Goal: Transaction & Acquisition: Book appointment/travel/reservation

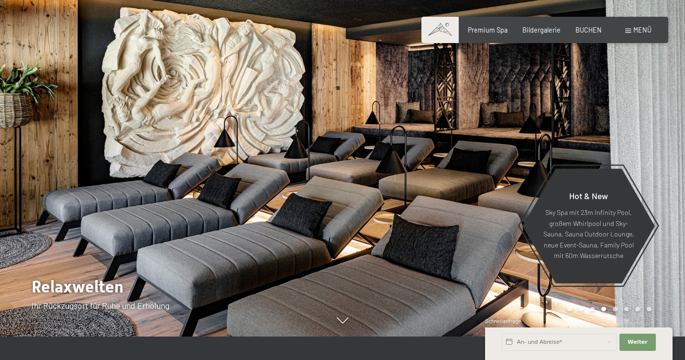
click at [630, 29] on span at bounding box center [628, 31] width 6 height 4
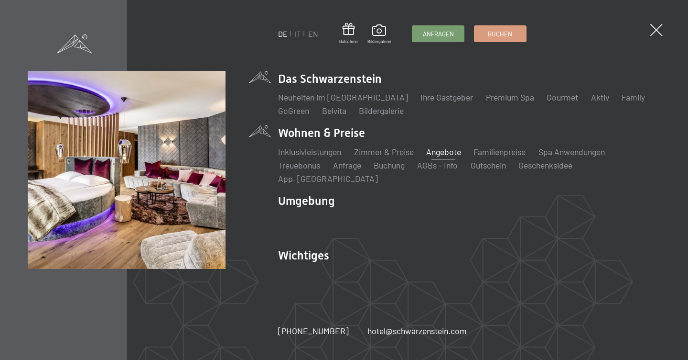
click at [447, 154] on link "Angebote" at bounding box center [443, 151] width 35 height 11
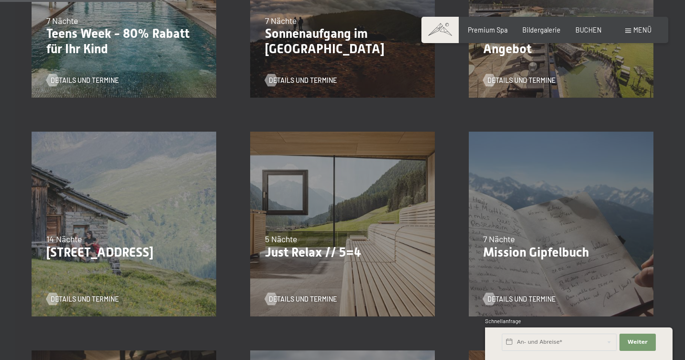
scroll to position [364, 0]
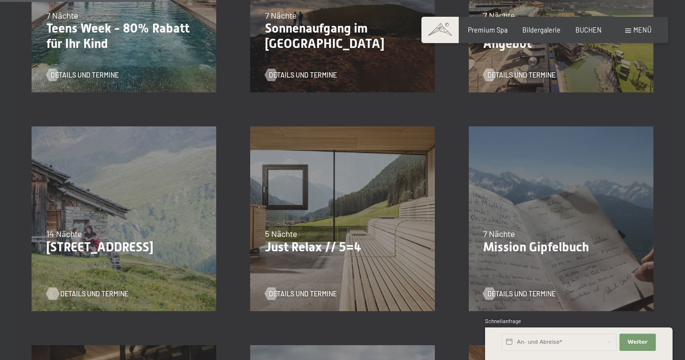
click at [103, 289] on span "Details und Termine" at bounding box center [94, 294] width 68 height 10
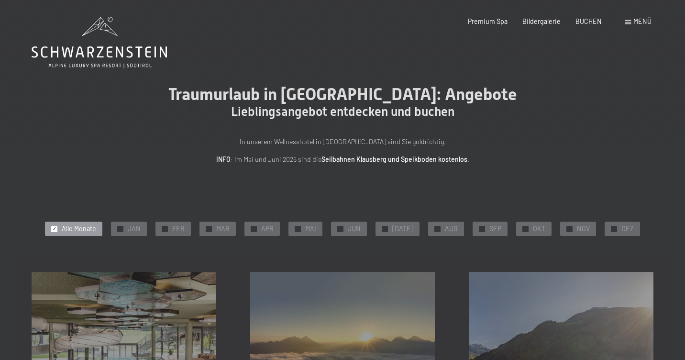
scroll to position [0, 0]
click at [592, 18] on span "BUCHEN" at bounding box center [588, 20] width 26 height 8
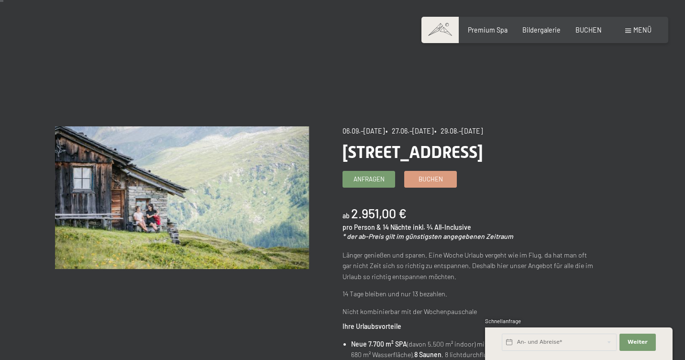
scroll to position [6, 0]
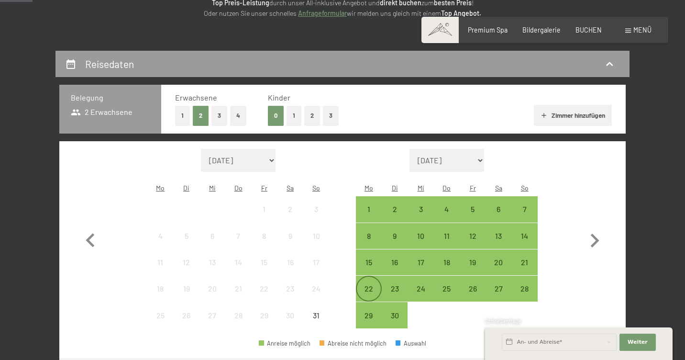
click at [368, 284] on div "22" at bounding box center [369, 296] width 24 height 24
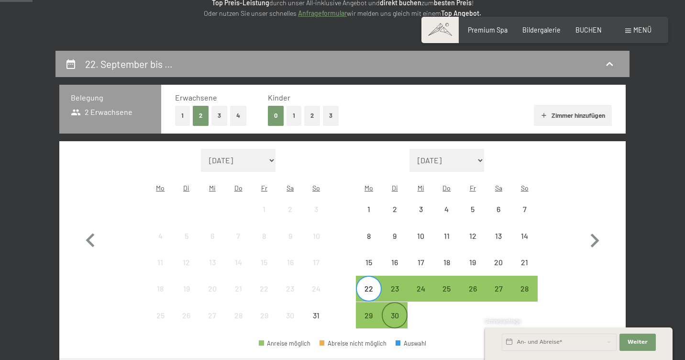
click at [396, 311] on div "30" at bounding box center [394, 323] width 24 height 24
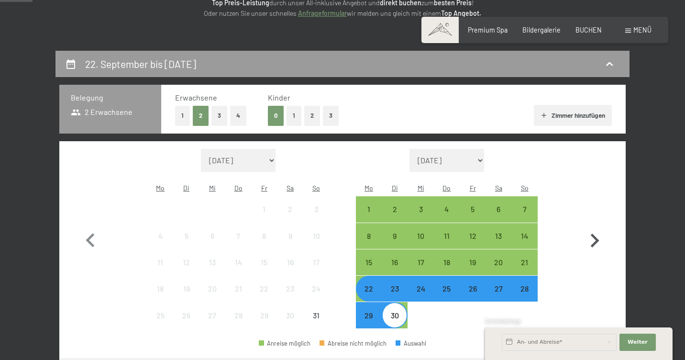
click at [595, 233] on icon "button" at bounding box center [594, 241] width 28 height 28
select select "2025-09-01"
select select "2025-10-01"
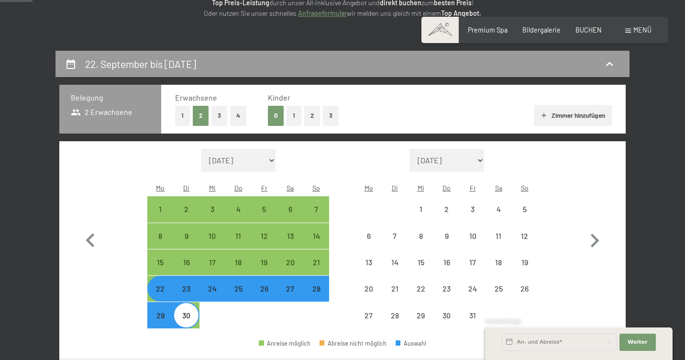
select select "2025-09-01"
select select "2025-10-01"
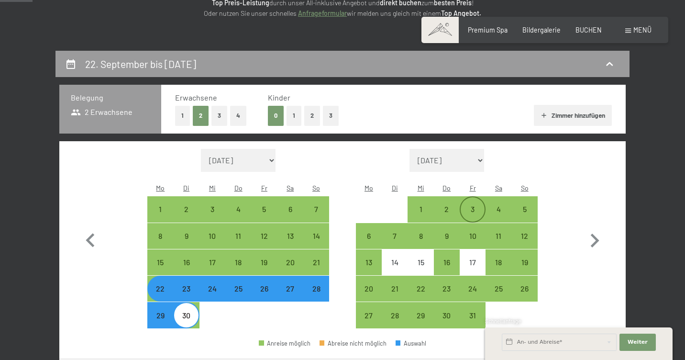
click at [477, 197] on div "3" at bounding box center [472, 209] width 24 height 24
select select "2025-09-01"
select select "2025-10-01"
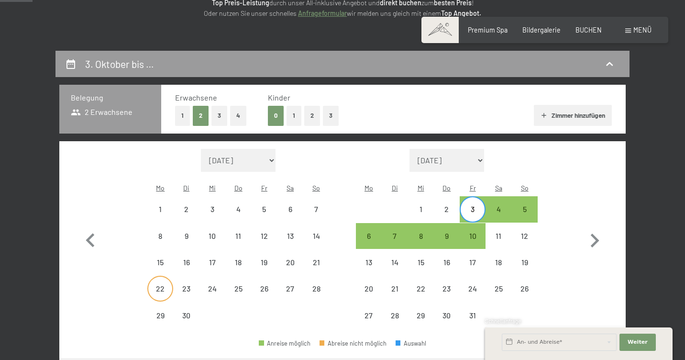
click at [165, 284] on div "22" at bounding box center [160, 296] width 24 height 24
select select "2025-09-01"
select select "2025-10-01"
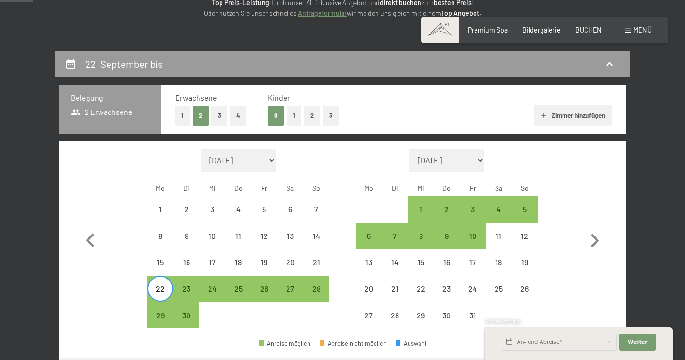
click at [375, 196] on div at bounding box center [369, 209] width 26 height 26
click at [523, 205] on div "5" at bounding box center [524, 217] width 24 height 24
select select "2025-09-01"
select select "2025-10-01"
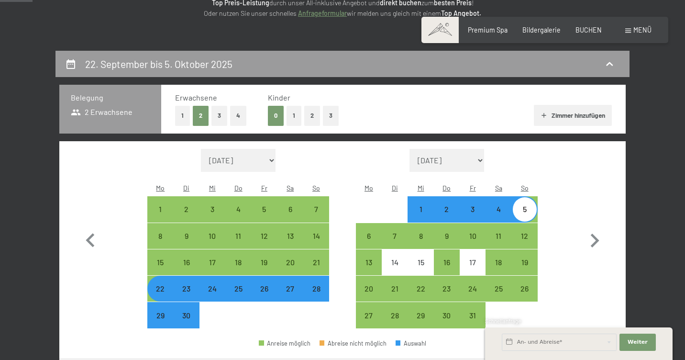
click at [182, 284] on div "23" at bounding box center [186, 296] width 24 height 24
select select "2025-09-01"
select select "2025-10-01"
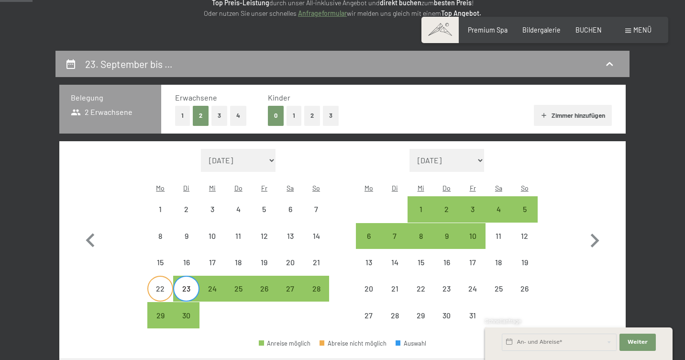
click at [158, 284] on div "22" at bounding box center [160, 296] width 24 height 24
select select "2025-09-01"
select select "2025-10-01"
click at [473, 232] on div "10" at bounding box center [472, 244] width 24 height 24
select select "2025-09-01"
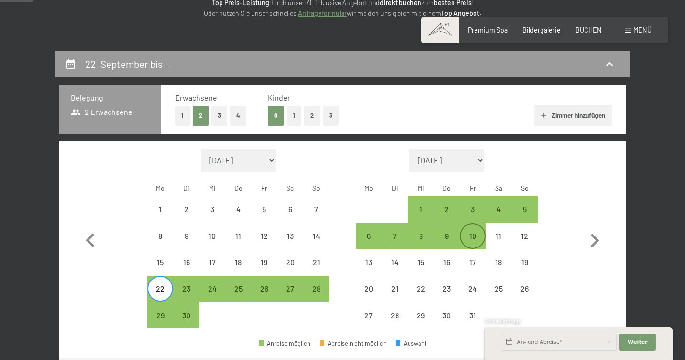
select select "2025-10-01"
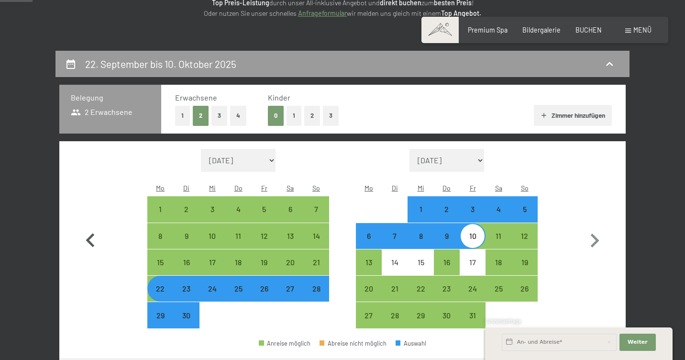
click at [87, 234] on icon "button" at bounding box center [90, 240] width 9 height 14
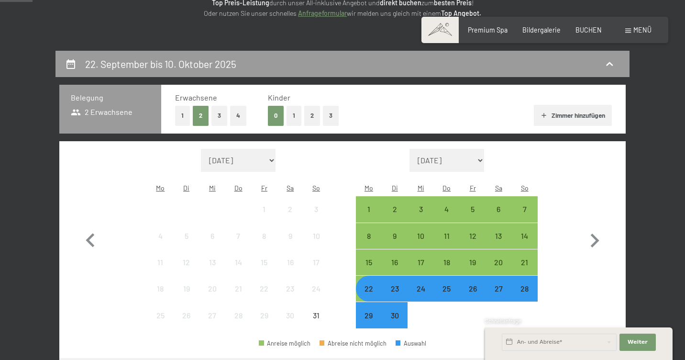
click at [397, 311] on div "30" at bounding box center [394, 323] width 24 height 24
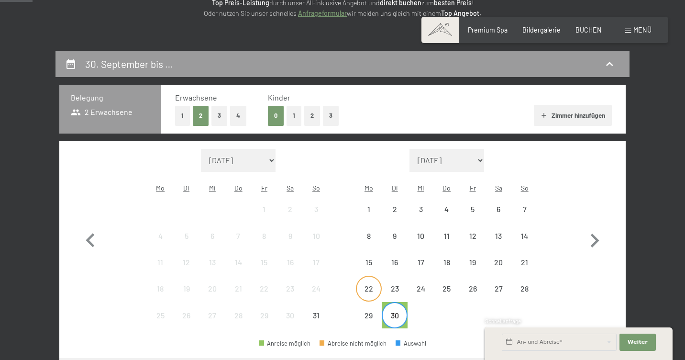
click at [367, 284] on div "22" at bounding box center [369, 296] width 24 height 24
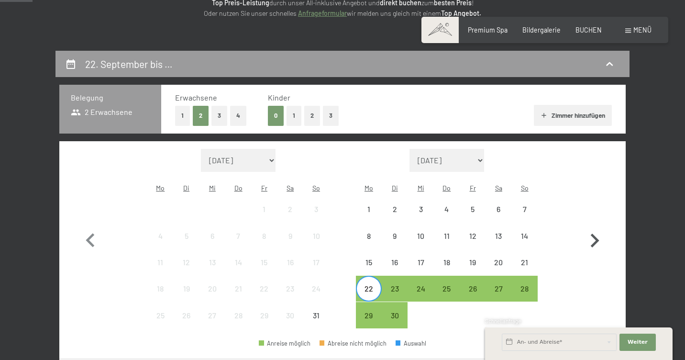
click at [595, 227] on icon "button" at bounding box center [594, 241] width 28 height 28
select select "2025-09-01"
select select "2025-10-01"
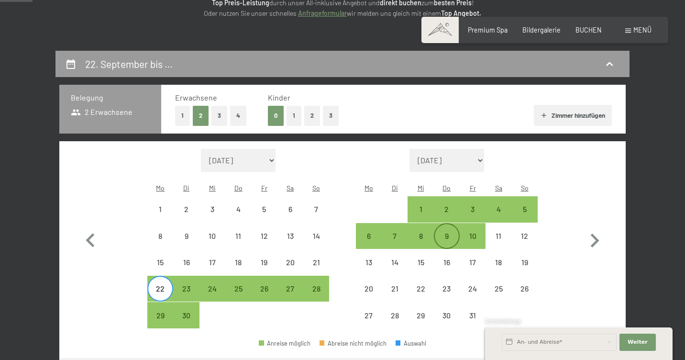
click at [447, 224] on div "9" at bounding box center [447, 236] width 24 height 24
select select "2025-09-01"
select select "2025-10-01"
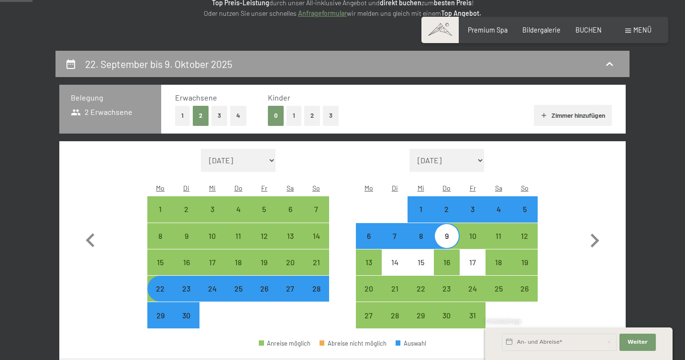
click at [425, 232] on div "8" at bounding box center [420, 244] width 24 height 24
select select "2025-09-01"
select select "2025-10-01"
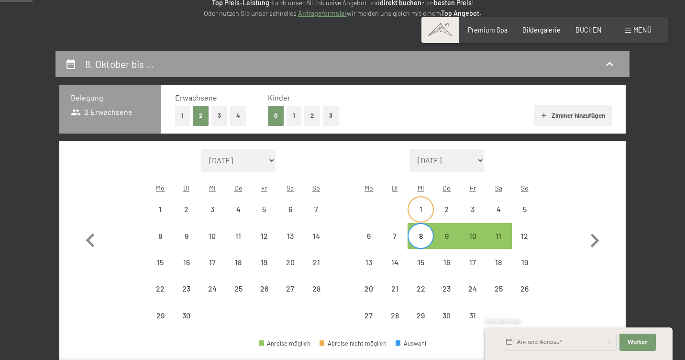
click at [423, 205] on div "1" at bounding box center [420, 217] width 24 height 24
select select "2025-09-01"
select select "2025-10-01"
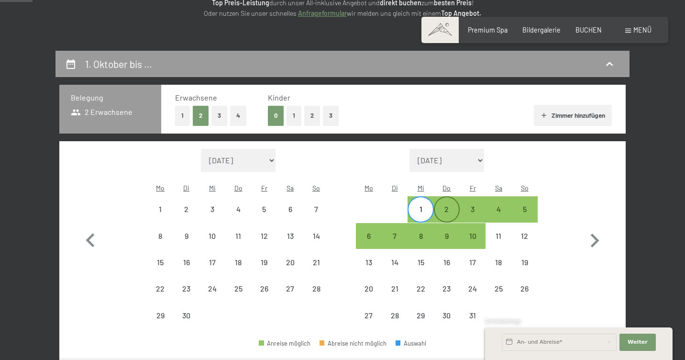
click at [443, 205] on div "2" at bounding box center [447, 217] width 24 height 24
select select "2025-09-01"
select select "2025-10-01"
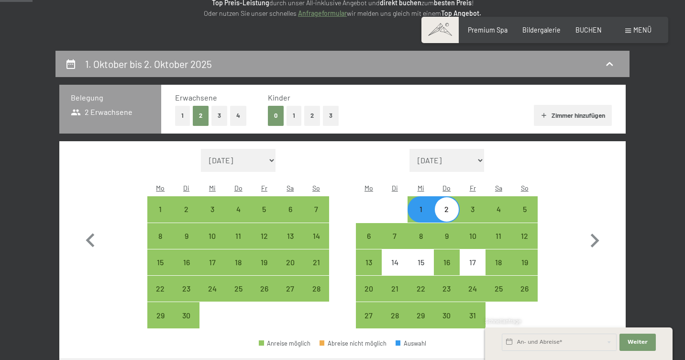
click at [421, 205] on div "1" at bounding box center [420, 217] width 24 height 24
select select "2025-09-01"
select select "2025-10-01"
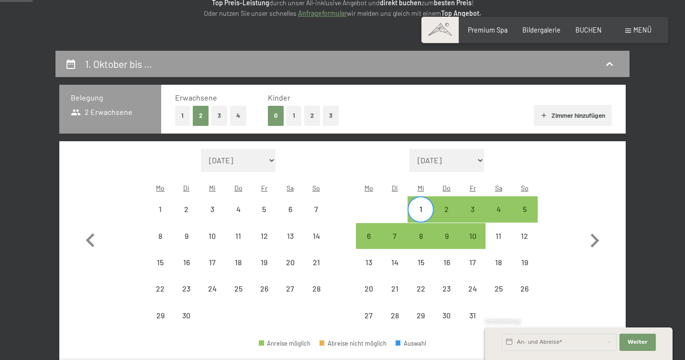
click at [394, 196] on div at bounding box center [394, 209] width 26 height 26
click at [185, 311] on div "30" at bounding box center [186, 323] width 24 height 24
select select "2025-09-01"
select select "2025-10-01"
click at [162, 311] on div "29" at bounding box center [160, 323] width 24 height 24
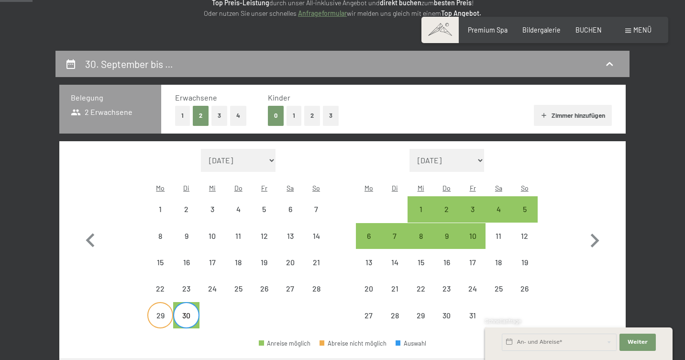
select select "2025-09-01"
select select "2025-10-01"
click at [476, 224] on div "10" at bounding box center [472, 236] width 24 height 24
select select "2025-09-01"
select select "2025-10-01"
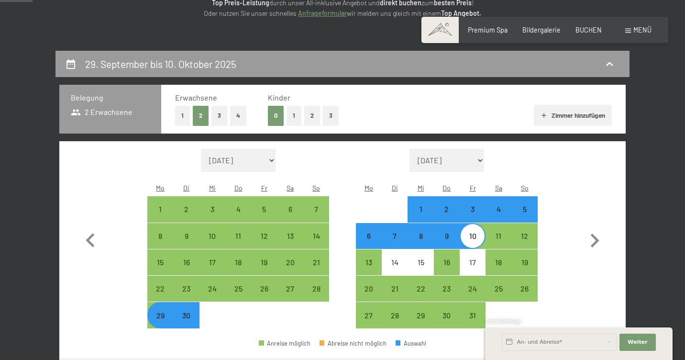
click at [89, 233] on icon "button" at bounding box center [90, 240] width 9 height 14
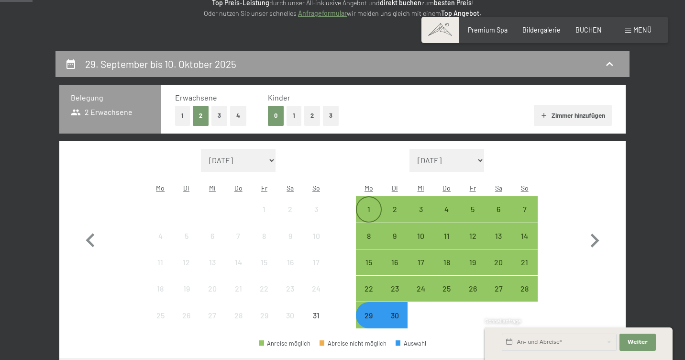
click at [374, 205] on div "1" at bounding box center [369, 217] width 24 height 24
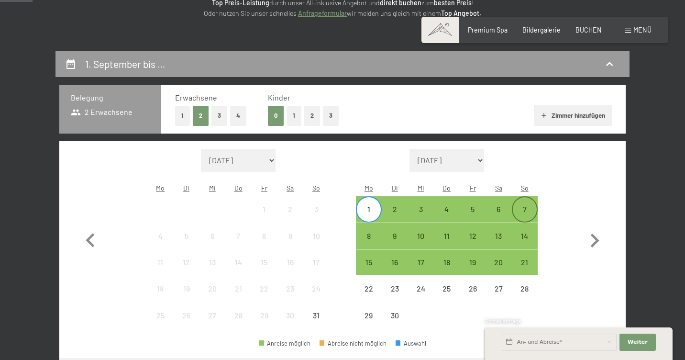
click at [523, 197] on div "7" at bounding box center [524, 209] width 24 height 24
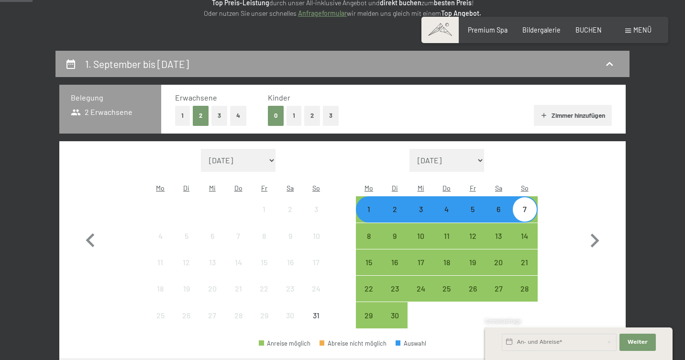
click at [186, 284] on div "19" at bounding box center [186, 296] width 24 height 24
click at [372, 284] on div "22" at bounding box center [369, 296] width 24 height 24
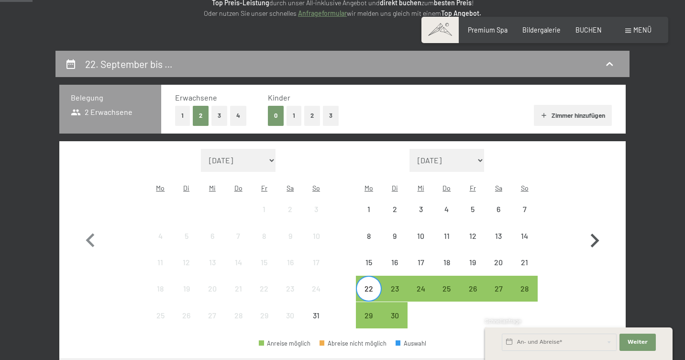
click at [596, 233] on icon "button" at bounding box center [594, 240] width 9 height 14
select select "2025-09-01"
select select "2025-10-01"
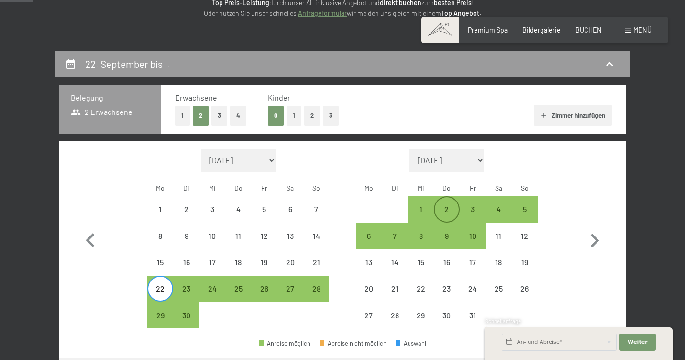
click at [447, 205] on div "2" at bounding box center [447, 217] width 24 height 24
select select "2025-09-01"
select select "2025-10-01"
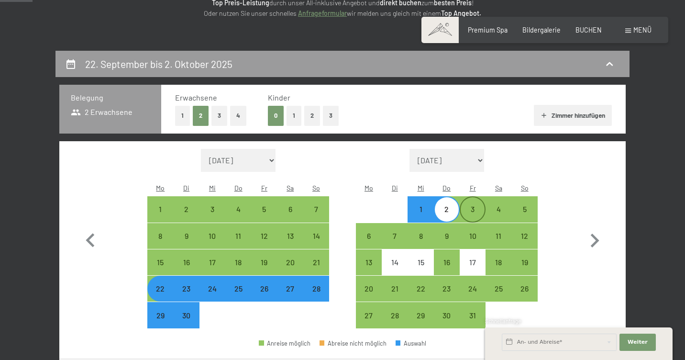
click at [471, 205] on div "3" at bounding box center [472, 217] width 24 height 24
select select "2025-09-01"
select select "2025-10-01"
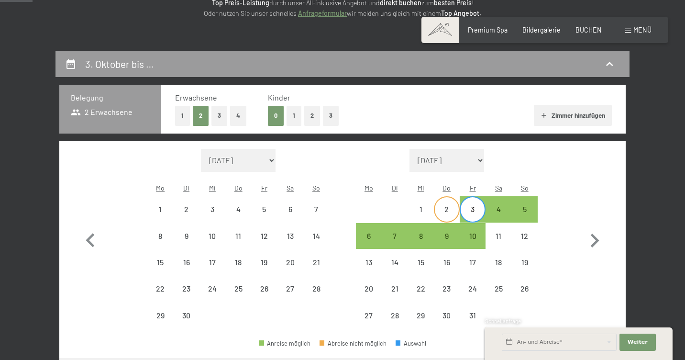
click at [452, 205] on div "2" at bounding box center [447, 217] width 24 height 24
select select "2025-09-01"
select select "2025-10-01"
click at [423, 205] on div "1" at bounding box center [420, 217] width 24 height 24
select select "2025-09-01"
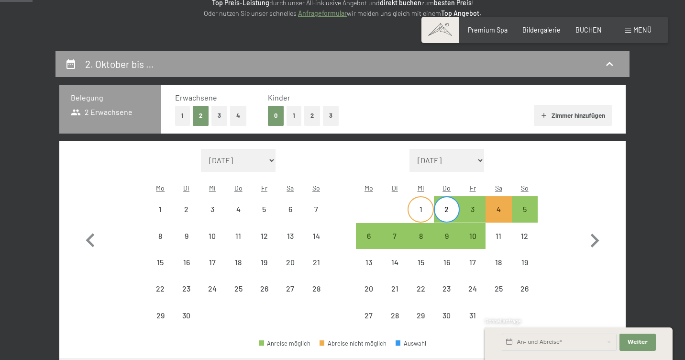
select select "2025-10-01"
click at [155, 284] on div "22" at bounding box center [160, 296] width 24 height 24
select select "2025-09-01"
select select "2025-10-01"
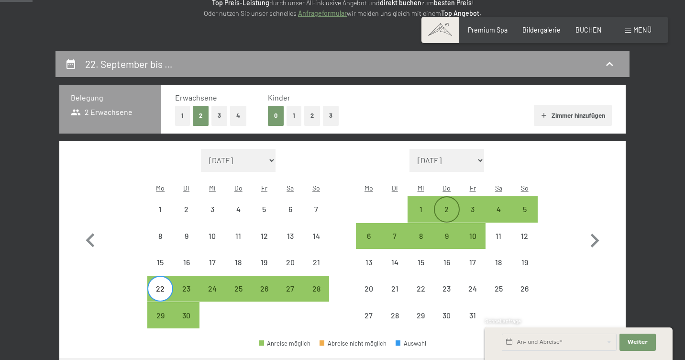
click at [441, 197] on div "2" at bounding box center [447, 209] width 24 height 24
select select "2025-09-01"
select select "2025-10-01"
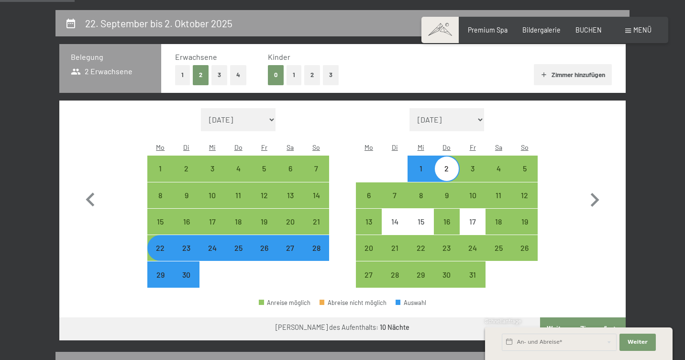
scroll to position [189, 0]
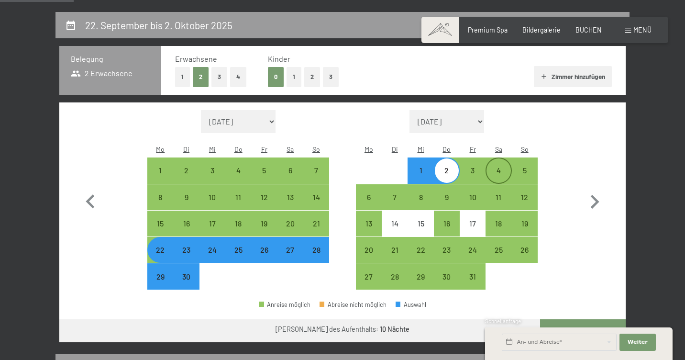
click at [500, 166] on div "4" at bounding box center [498, 178] width 24 height 24
select select "2025-09-01"
select select "2025-10-01"
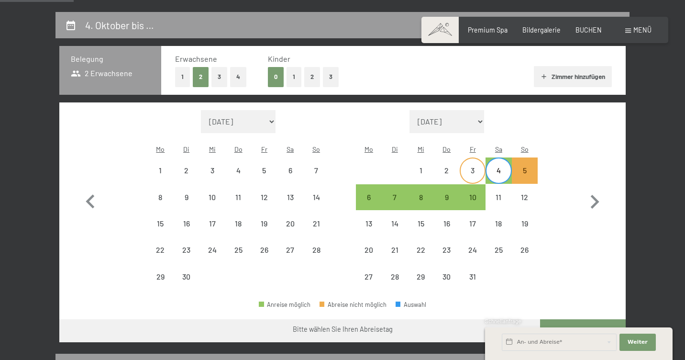
click at [475, 166] on div "3" at bounding box center [472, 178] width 24 height 24
select select "2025-09-01"
select select "2025-10-01"
click at [447, 166] on div "2" at bounding box center [447, 178] width 24 height 24
select select "2025-09-01"
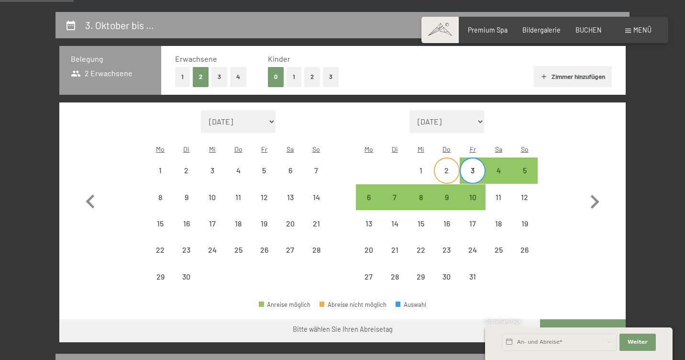
select select "2025-10-01"
click at [424, 166] on div "1" at bounding box center [420, 178] width 24 height 24
select select "2025-09-01"
select select "2025-10-01"
click at [449, 166] on div "2" at bounding box center [447, 178] width 24 height 24
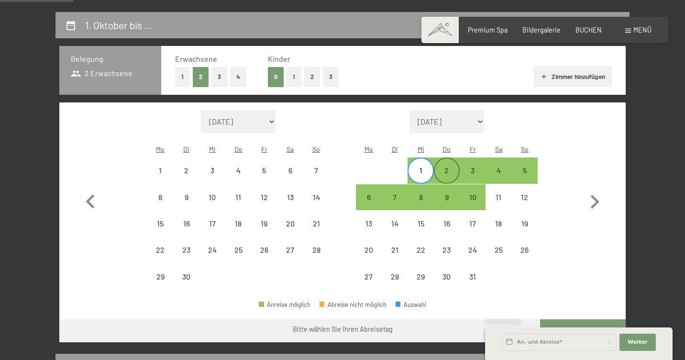
select select "2025-09-01"
select select "2025-10-01"
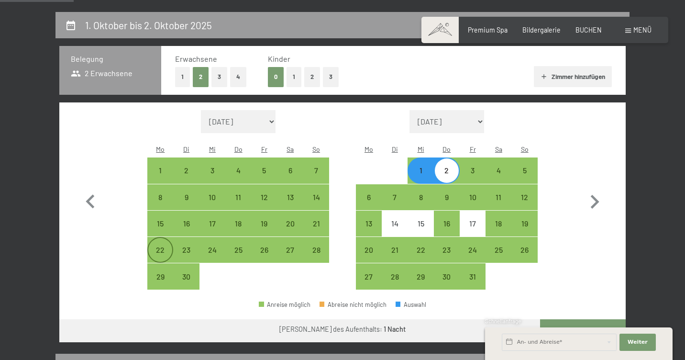
click at [159, 246] on div "22" at bounding box center [160, 258] width 24 height 24
select select "2025-09-01"
select select "2025-10-01"
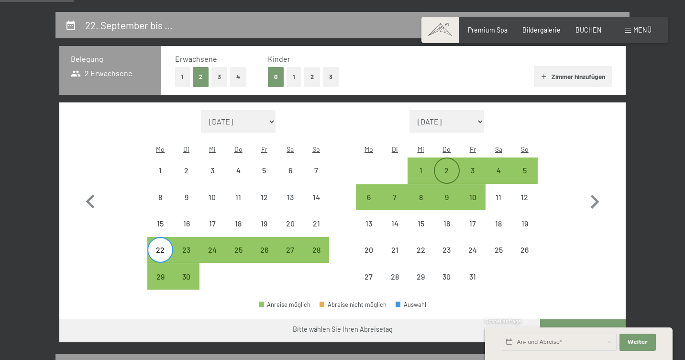
click at [448, 158] on div "2" at bounding box center [447, 170] width 24 height 24
select select "2025-09-01"
select select "2025-10-01"
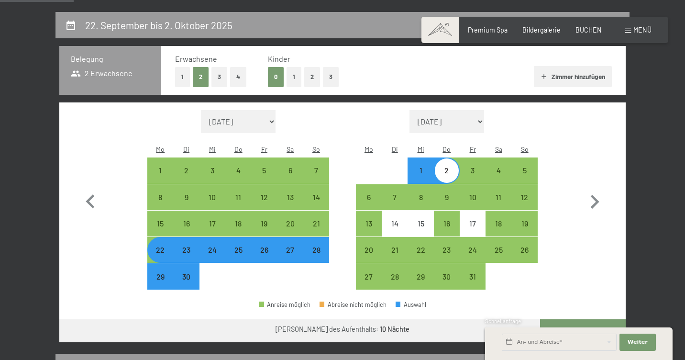
click at [572, 319] on button "Weiter zu „Zimmer“" at bounding box center [583, 330] width 86 height 23
select select "2025-09-01"
select select "2025-10-01"
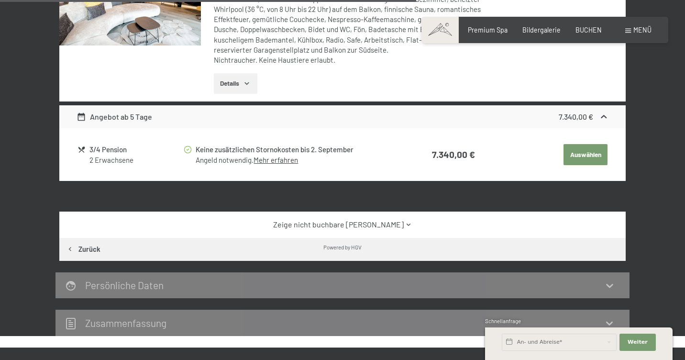
scroll to position [914, 0]
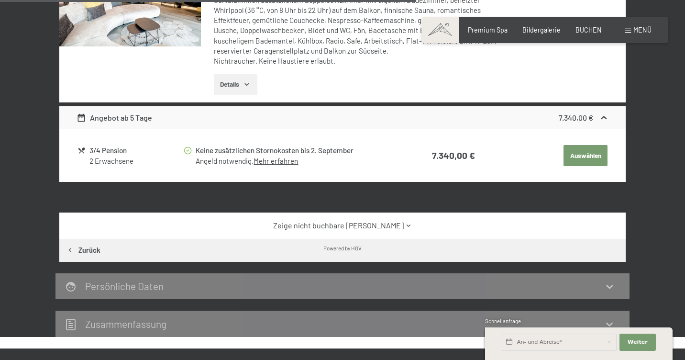
click at [368, 220] on link "Zeige nicht buchbare Zimmer" at bounding box center [342, 225] width 532 height 11
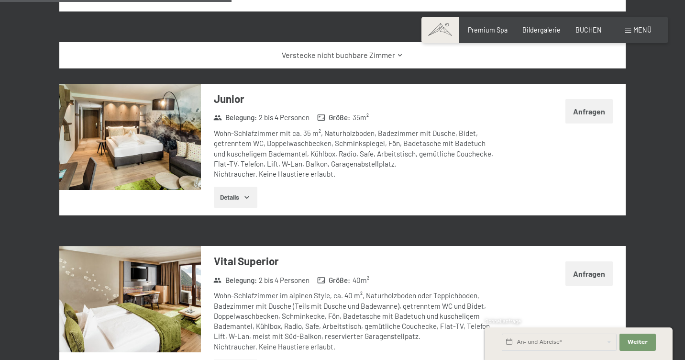
scroll to position [1085, 0]
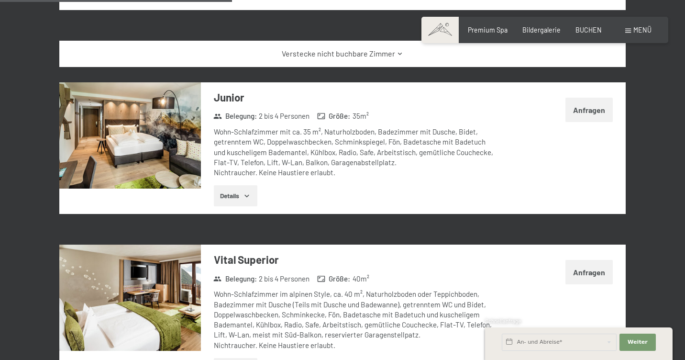
click at [593, 98] on button "Anfragen" at bounding box center [588, 110] width 47 height 24
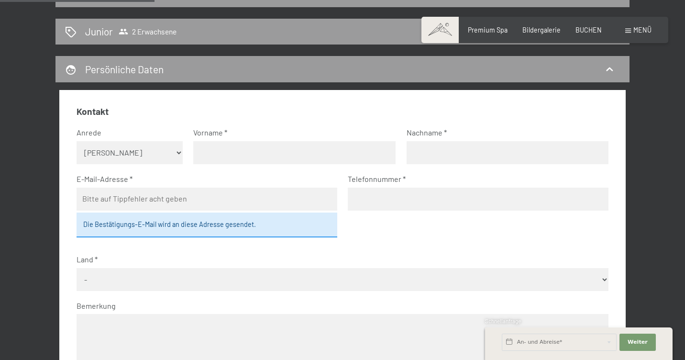
scroll to position [215, 0]
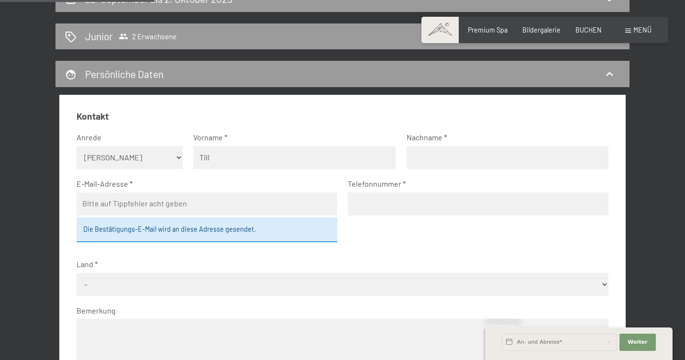
type input "Till"
type input "Walter"
type input "tatu8@gmx.de"
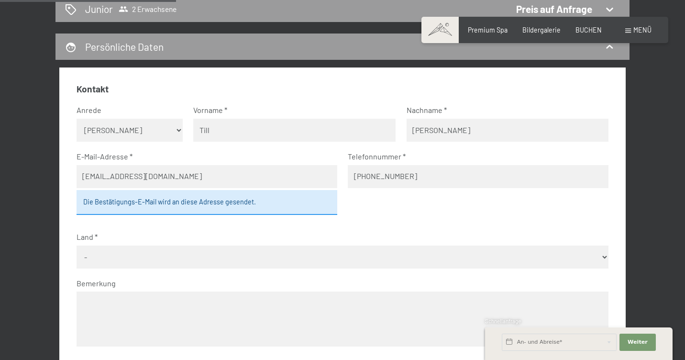
scroll to position [245, 0]
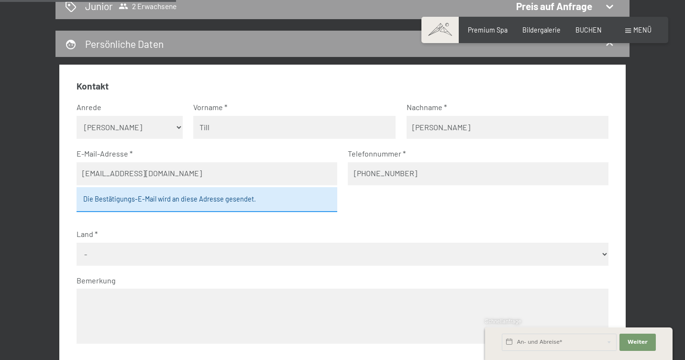
type input "+4915164607922"
select select "DEU"
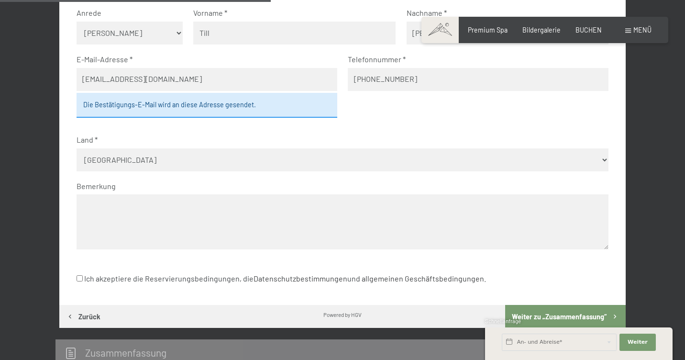
scroll to position [322, 0]
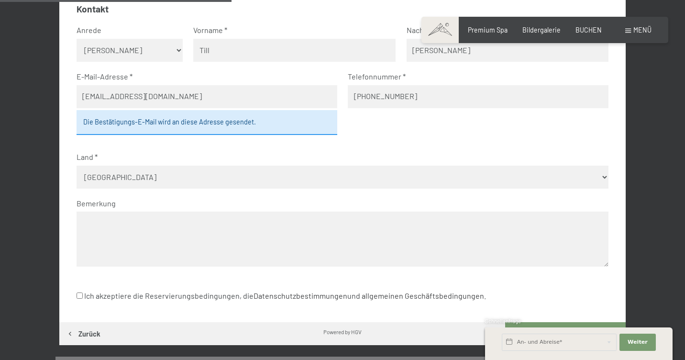
click at [86, 211] on textarea at bounding box center [342, 238] width 532 height 55
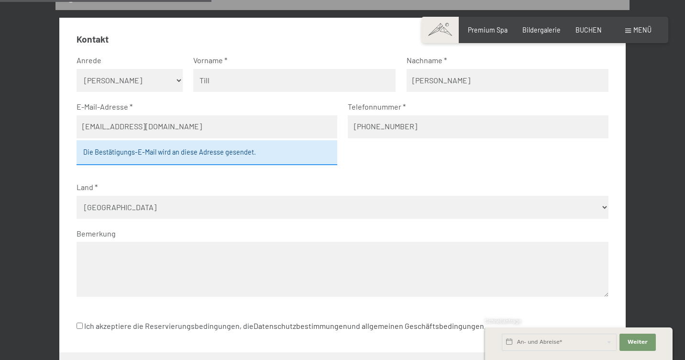
scroll to position [292, 0]
click at [153, 242] on textarea "Anreise ab 22.09.25 - 03.10.25" at bounding box center [342, 269] width 532 height 55
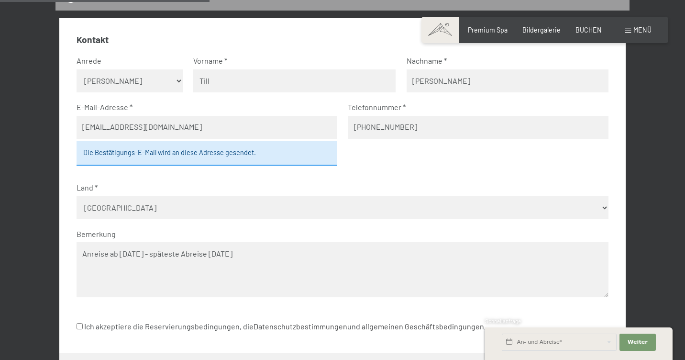
click at [221, 242] on textarea "Anreise ab 22.09.25 - späteste Abreise 03.10.25" at bounding box center [342, 269] width 532 height 55
click at [220, 242] on textarea "Anreise ab 22.09.25 - späteste Abreise 03.04/10.25" at bounding box center [342, 269] width 532 height 55
click at [233, 242] on textarea "Anreise ab 22.09.25 - späteste Abreise 03/04/10.25" at bounding box center [342, 269] width 532 height 55
click at [232, 242] on textarea "Anreise ab 22.09.25 - späteste Abreise 03/04/10.25" at bounding box center [342, 269] width 532 height 55
click at [263, 242] on textarea "Anreise ab 22.09.25 - späteste Abreise 03/04.10.25" at bounding box center [342, 269] width 532 height 55
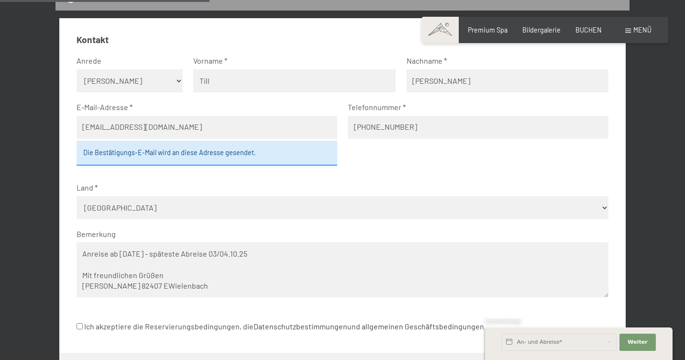
click at [118, 269] on textarea "Anreise ab 22.09.25 - späteste Abreise 03/04.10.25 Mit freundlichen Grüßen Till…" at bounding box center [342, 269] width 532 height 55
click at [142, 267] on textarea "Anreise ab 22.09.25 - späteste Abreise 03/04.10.25 Mit freundlichen Grüßen Till…" at bounding box center [342, 269] width 532 height 55
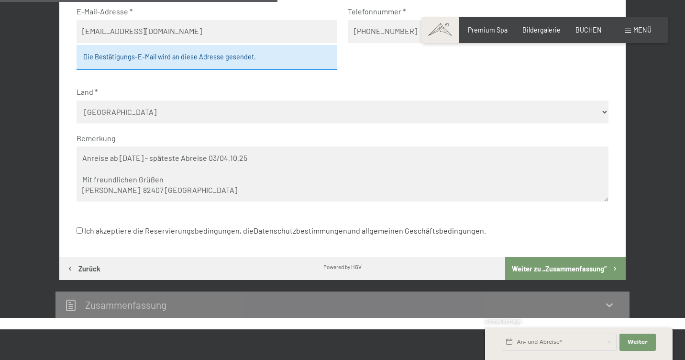
scroll to position [389, 0]
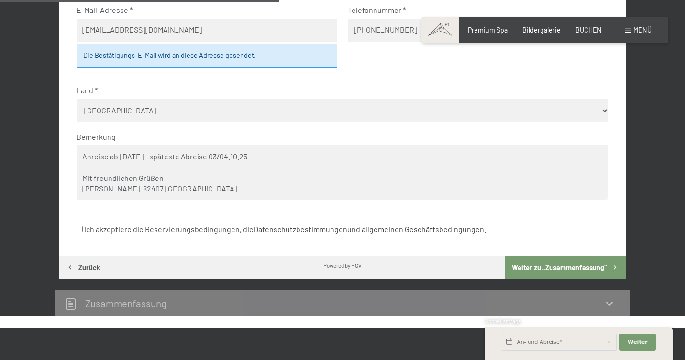
type textarea "Anreise ab 22.09.25 - späteste Abreise 03/04.10.25 Mit freundlichen Grüßen Till…"
click at [76, 226] on input "Ich akzeptiere die Reservierungsbedingungen, die Datenschutzbestimmungen und al…" at bounding box center [79, 229] width 6 height 6
checkbox input "true"
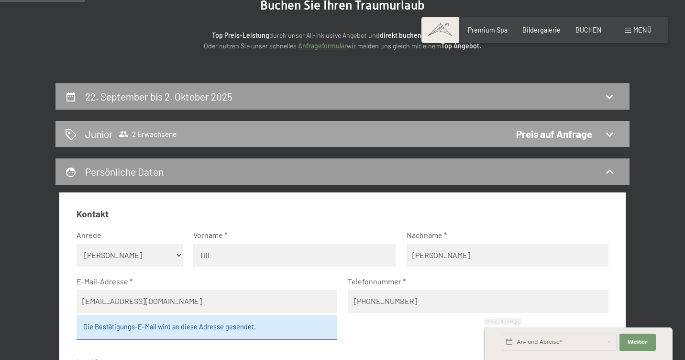
scroll to position [119, 0]
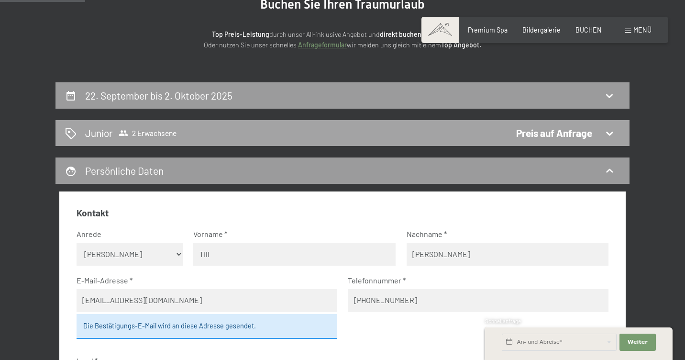
click at [608, 129] on icon at bounding box center [608, 132] width 11 height 11
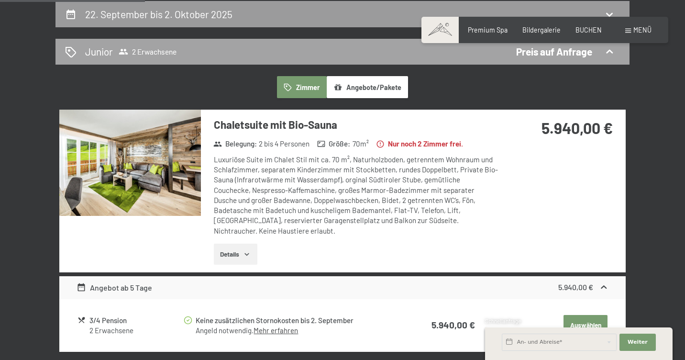
click at [193, 47] on div "Junior 2 Erwachsene Preis auf Anfrage" at bounding box center [342, 51] width 555 height 14
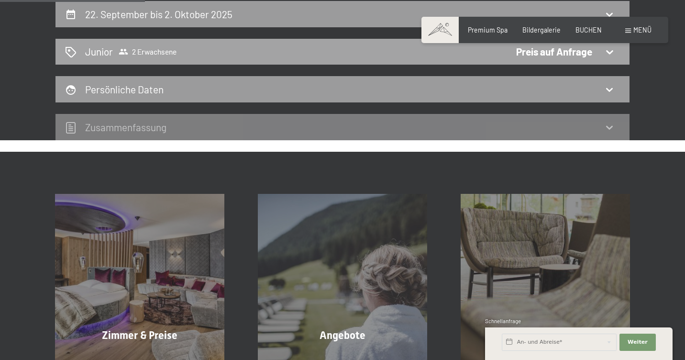
click at [610, 48] on icon at bounding box center [608, 51] width 11 height 11
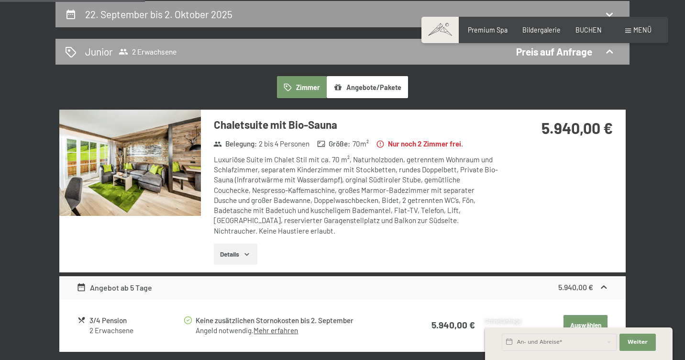
click at [545, 51] on div "Preis auf Anfrage" at bounding box center [554, 51] width 76 height 14
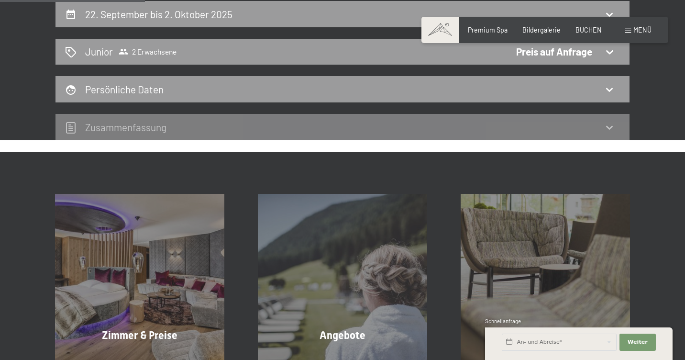
click at [608, 122] on icon at bounding box center [608, 126] width 11 height 11
click at [607, 126] on icon at bounding box center [609, 127] width 7 height 4
click at [650, 80] on div "22. September bis 2. Oktober 2025 Junior 2 Erwachsene Preis auf Anfrage Persönl…" at bounding box center [341, 70] width 637 height 139
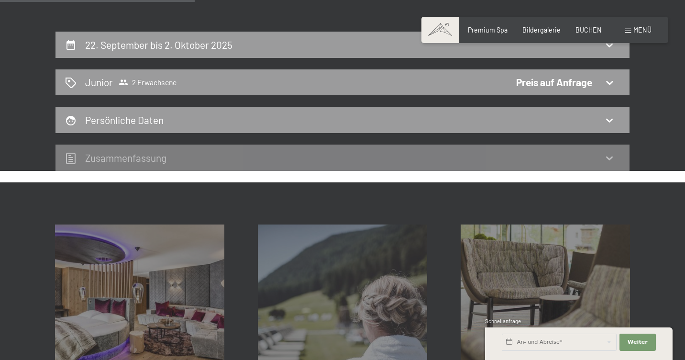
scroll to position [171, 0]
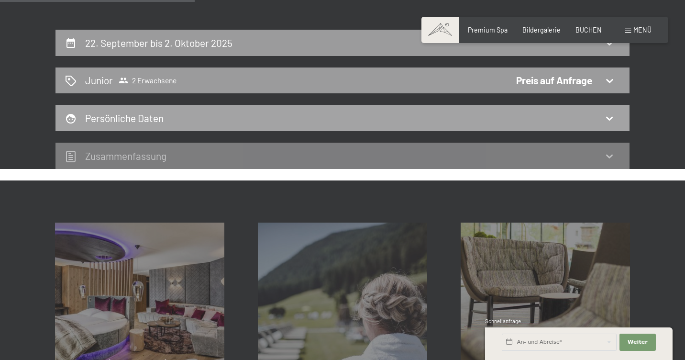
click at [608, 114] on icon at bounding box center [608, 117] width 11 height 11
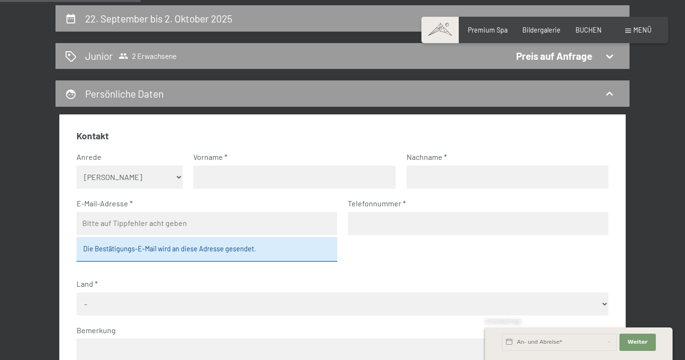
scroll to position [196, 0]
click at [605, 52] on icon at bounding box center [608, 55] width 11 height 11
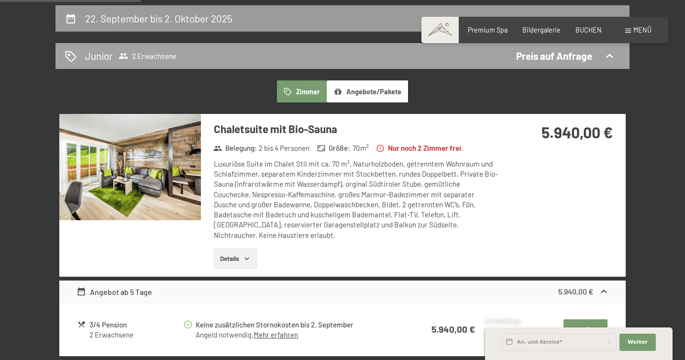
scroll to position [200, 0]
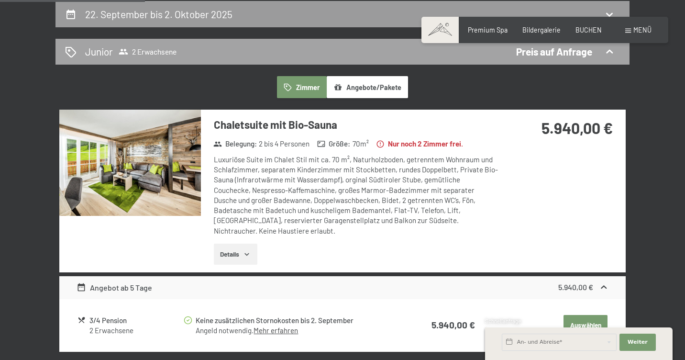
click at [605, 52] on icon at bounding box center [608, 51] width 11 height 11
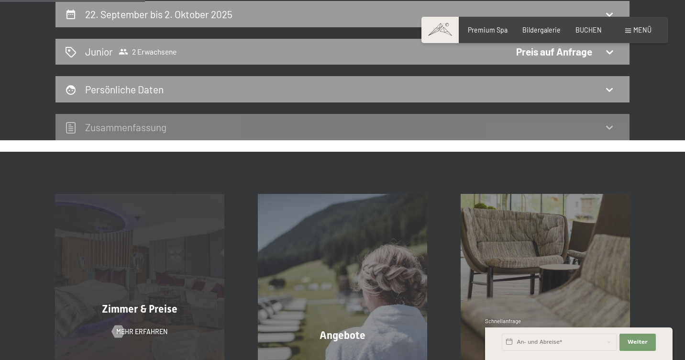
click at [144, 298] on div "Zimmer & Preise Mehr erfahren" at bounding box center [139, 278] width 203 height 169
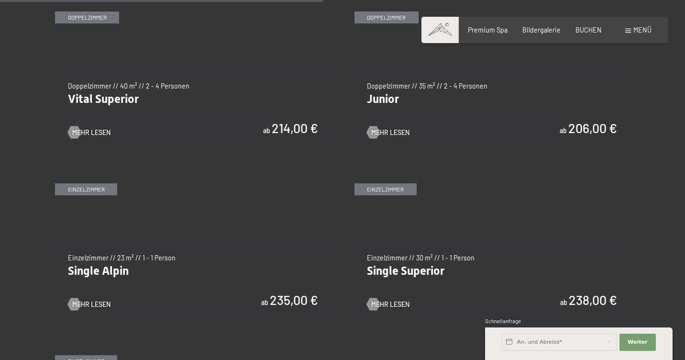
scroll to position [1248, 0]
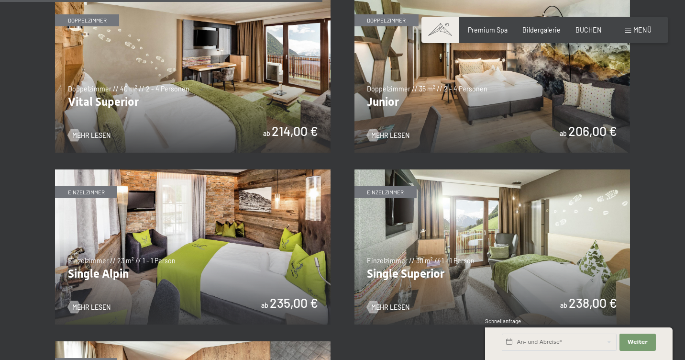
click at [482, 108] on img at bounding box center [491, 75] width 275 height 155
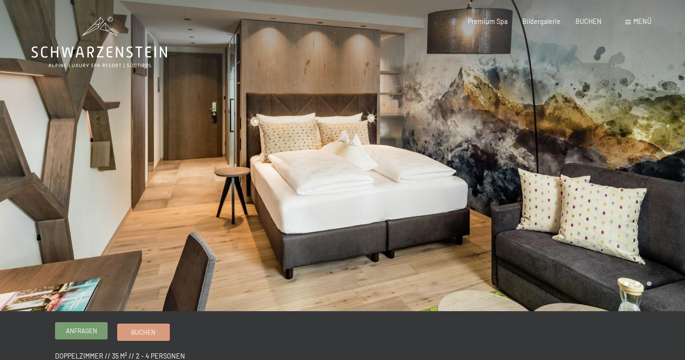
click at [97, 327] on span "Anfragen" at bounding box center [81, 330] width 31 height 9
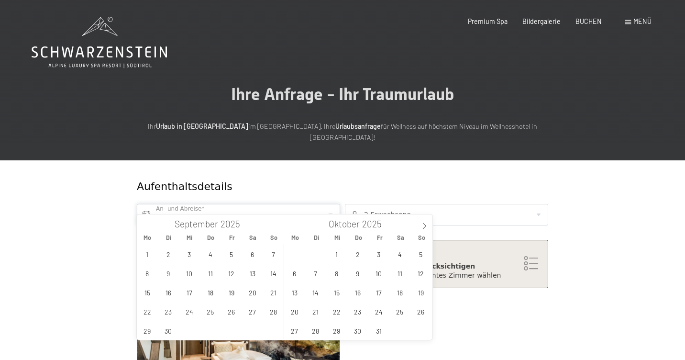
click at [145, 204] on input "text" at bounding box center [238, 215] width 203 height 22
click at [147, 311] on span "22" at bounding box center [147, 311] width 19 height 19
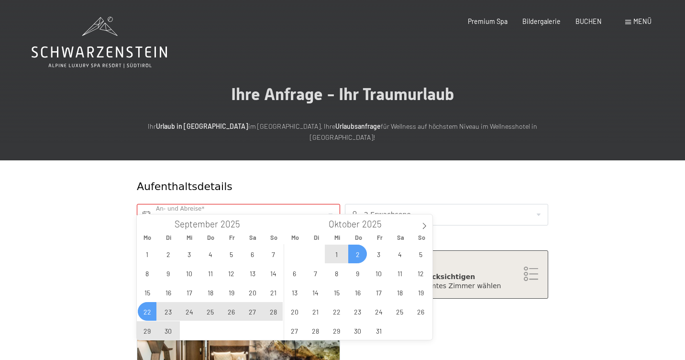
click at [358, 254] on span "2" at bounding box center [357, 253] width 19 height 19
type input "Mo. 22.09.2025 - Do. 02.10.2025"
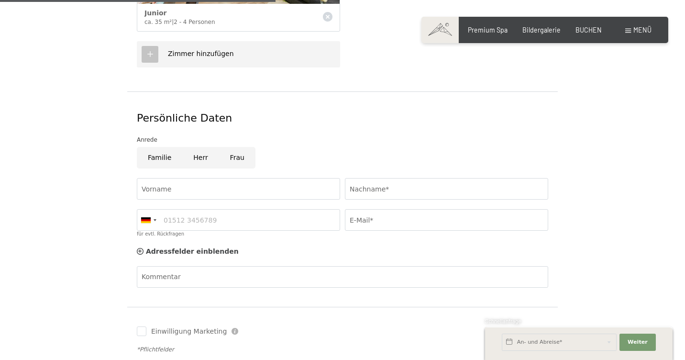
scroll to position [413, 0]
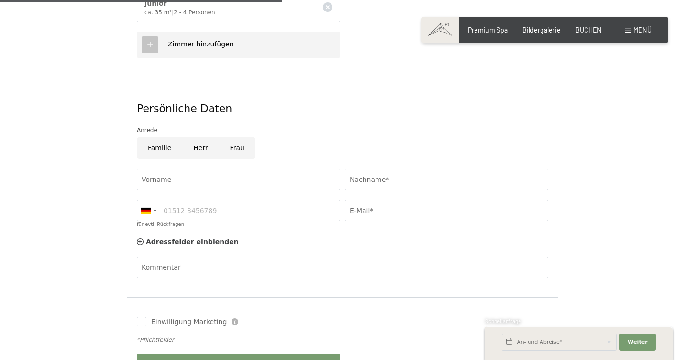
click at [201, 137] on input "Herr" at bounding box center [200, 148] width 36 height 22
radio input "true"
type input "Till"
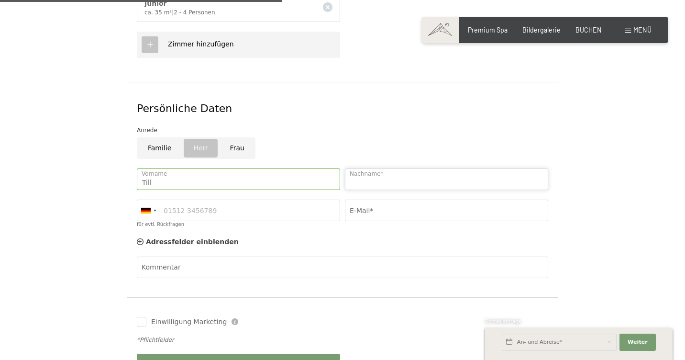
type input "E"
type input "Walter"
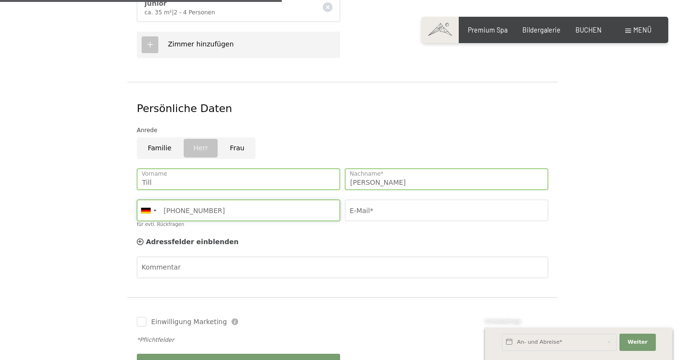
type input "+49151646079"
click at [384, 199] on input "E-Mail*" at bounding box center [446, 210] width 203 height 22
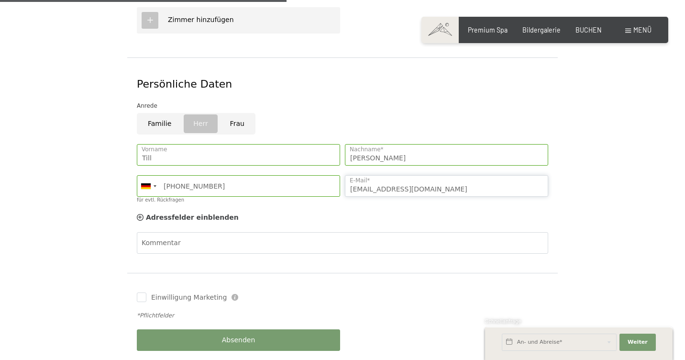
scroll to position [439, 0]
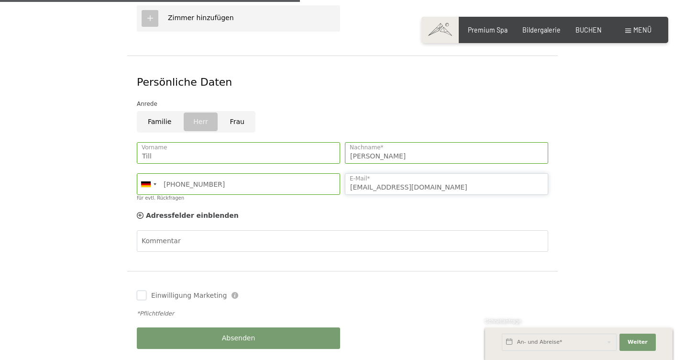
type input "tatu8@gmx.de"
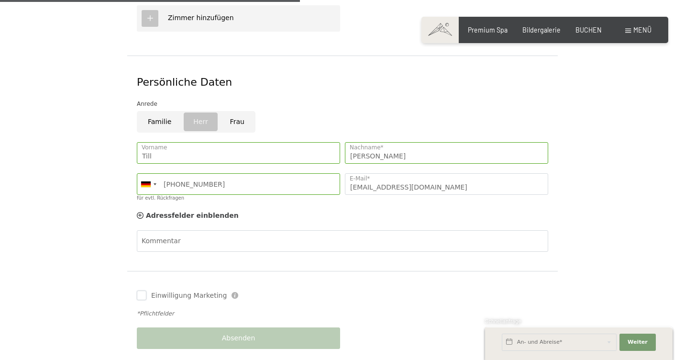
click at [143, 290] on input "Einwilligung Marketing" at bounding box center [142, 295] width 10 height 10
checkbox input "true"
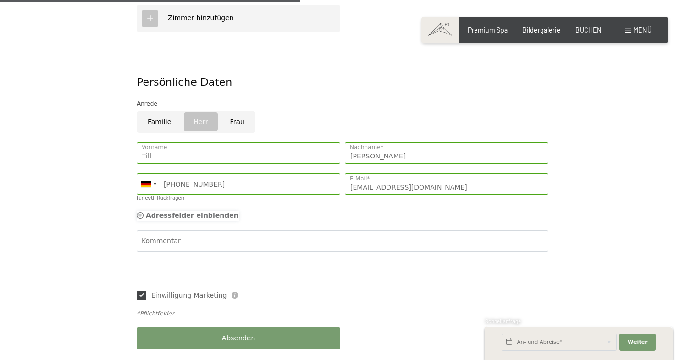
click at [140, 212] on icon at bounding box center [140, 215] width 7 height 7
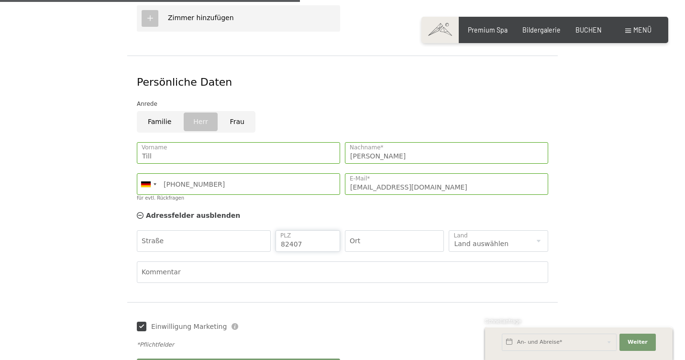
type input "82407"
type input "Wielenbach"
select select "DE"
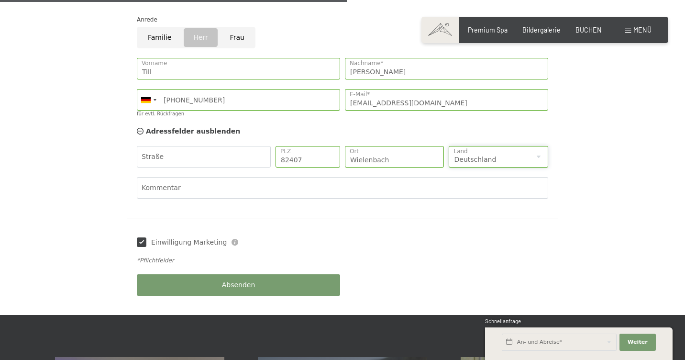
scroll to position [525, 0]
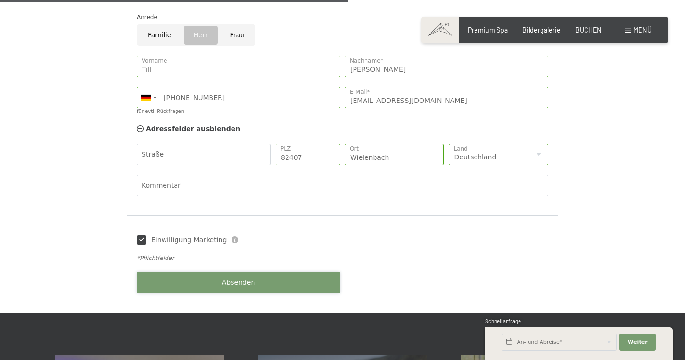
click at [275, 272] on button "Absenden" at bounding box center [238, 283] width 203 height 22
